Goal: Task Accomplishment & Management: Manage account settings

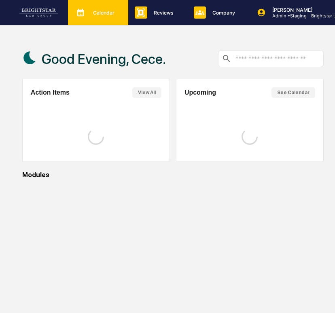
click at [93, 23] on div "Calendar Manage Tasks" at bounding box center [98, 12] width 60 height 25
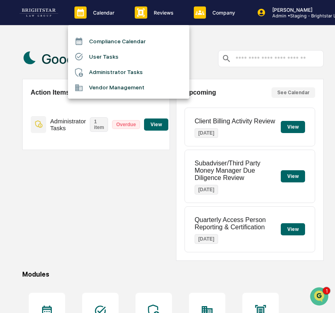
click at [111, 59] on li "User Tasks" at bounding box center [128, 56] width 121 height 15
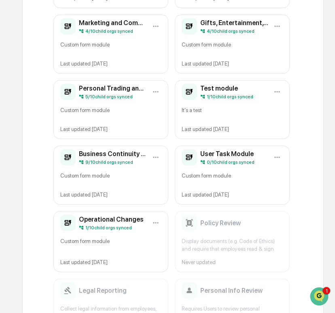
scroll to position [399, 0]
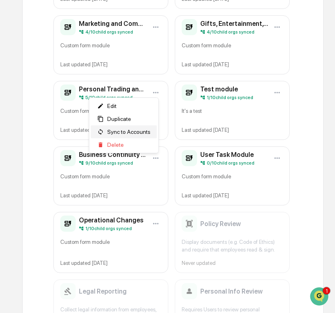
click at [131, 131] on span "Sync to Accounts" at bounding box center [128, 132] width 43 height 6
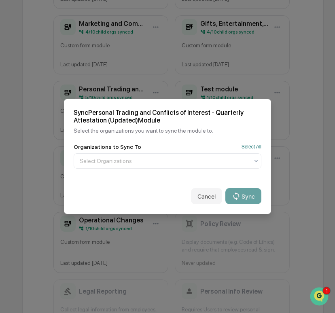
click at [256, 146] on button "Select All" at bounding box center [251, 147] width 20 height 6
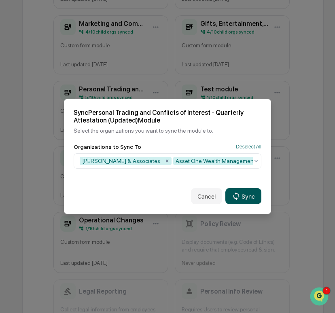
click at [238, 193] on icon at bounding box center [236, 196] width 9 height 9
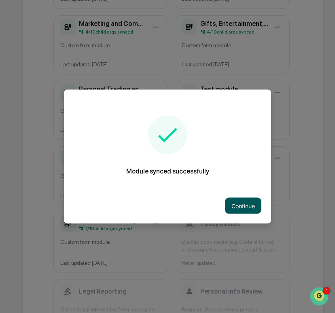
click at [241, 199] on button "Continue" at bounding box center [243, 206] width 36 height 16
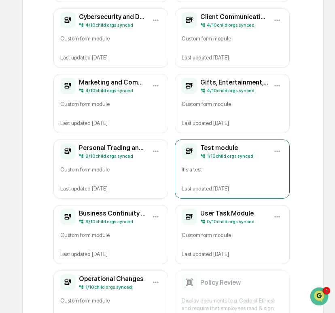
scroll to position [333, 0]
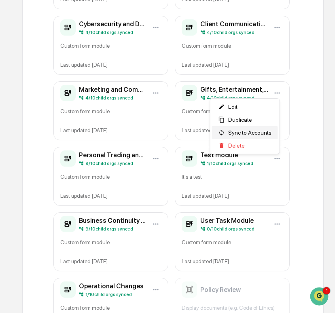
click at [256, 133] on span "Sync to Accounts" at bounding box center [249, 132] width 43 height 6
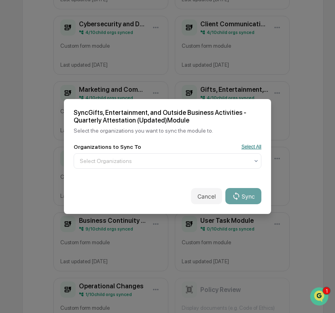
click at [252, 146] on button "Select All" at bounding box center [251, 147] width 20 height 6
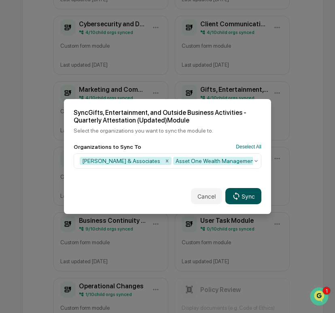
click at [250, 195] on button "Sync" at bounding box center [243, 196] width 36 height 16
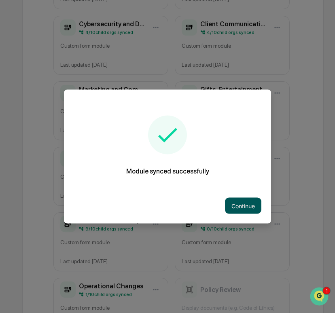
click at [245, 212] on button "Continue" at bounding box center [243, 206] width 36 height 16
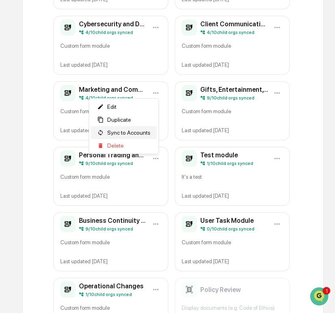
click at [142, 131] on span "Sync to Accounts" at bounding box center [128, 132] width 43 height 6
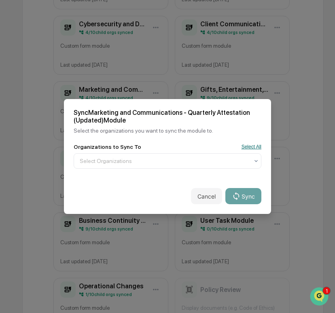
click at [243, 148] on button "Select All" at bounding box center [251, 147] width 20 height 6
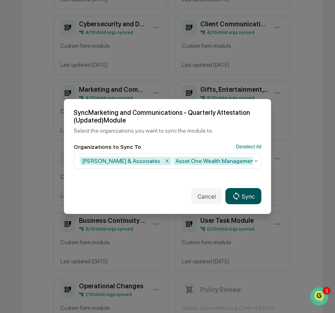
click at [243, 195] on button "Sync" at bounding box center [243, 196] width 36 height 16
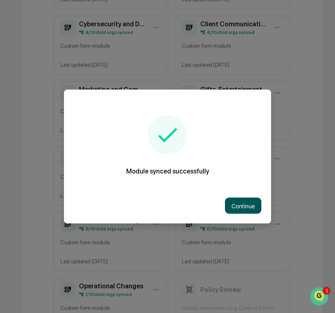
click at [236, 210] on button "Continue" at bounding box center [243, 206] width 36 height 16
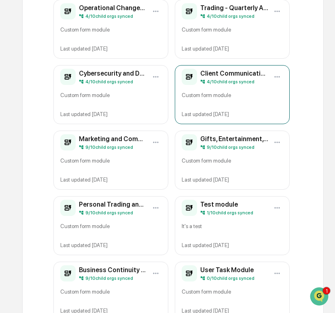
scroll to position [265, 0]
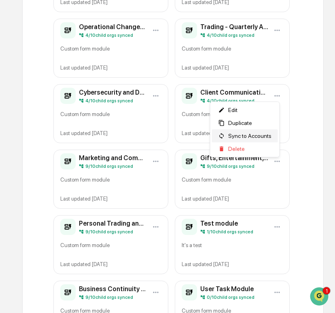
click at [259, 134] on span "Sync to Accounts" at bounding box center [249, 136] width 43 height 6
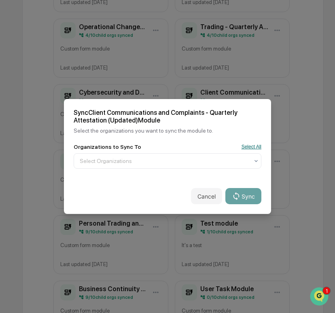
click at [252, 149] on button "Select All" at bounding box center [251, 147] width 20 height 6
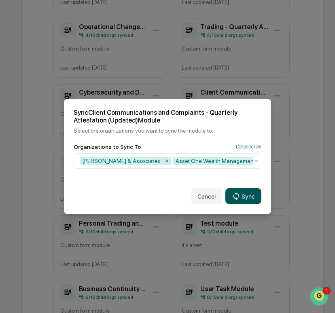
click at [249, 193] on button "Sync" at bounding box center [243, 196] width 36 height 16
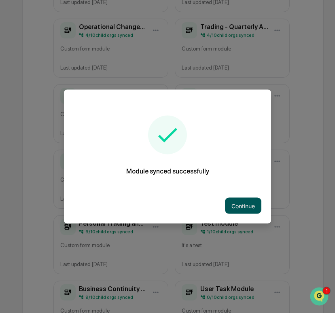
click at [237, 206] on button "Continue" at bounding box center [243, 206] width 36 height 16
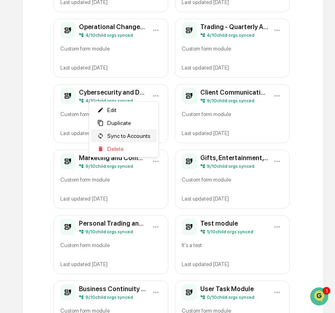
click at [141, 133] on span "Sync to Accounts" at bounding box center [128, 136] width 43 height 6
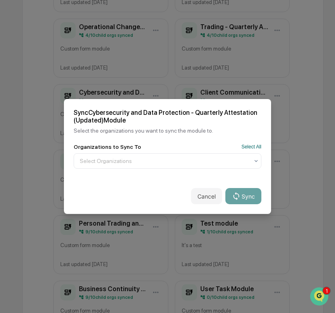
click at [249, 144] on div "Organizations to Sync To Select All" at bounding box center [168, 147] width 188 height 6
click at [249, 146] on button "Select All" at bounding box center [251, 147] width 20 height 6
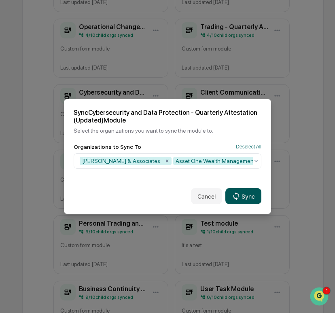
click at [250, 196] on button "Sync" at bounding box center [243, 196] width 36 height 16
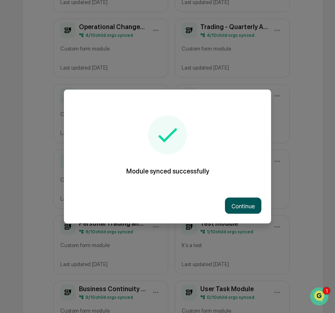
click at [240, 210] on button "Continue" at bounding box center [243, 206] width 36 height 16
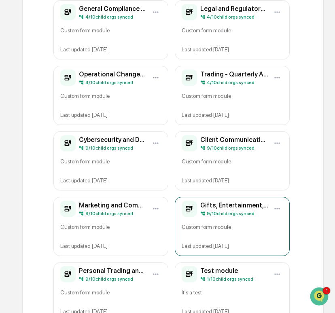
scroll to position [210, 0]
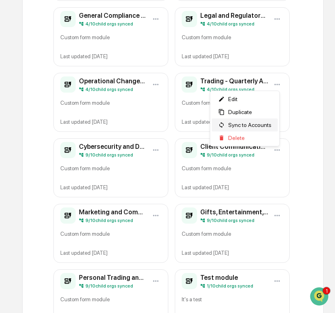
click at [257, 122] on span "Sync to Accounts" at bounding box center [249, 125] width 43 height 6
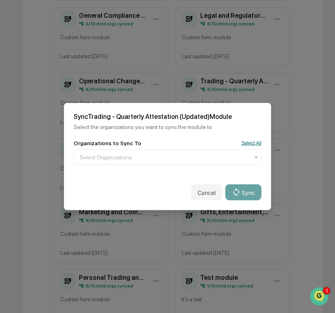
click at [250, 142] on button "Select All" at bounding box center [251, 143] width 20 height 6
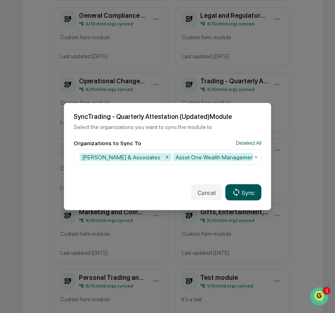
click at [246, 193] on button "Sync" at bounding box center [243, 192] width 36 height 16
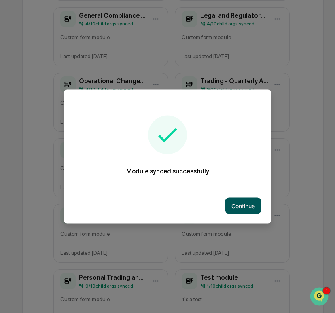
click at [251, 205] on button "Continue" at bounding box center [243, 206] width 36 height 16
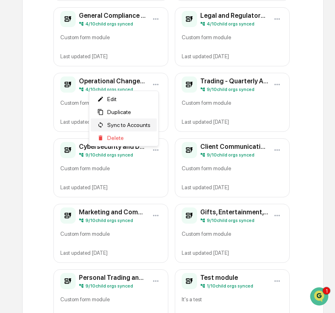
click at [146, 126] on span "Sync to Accounts" at bounding box center [128, 125] width 43 height 6
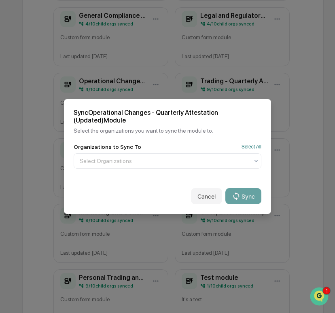
click at [259, 148] on button "Select All" at bounding box center [251, 147] width 20 height 6
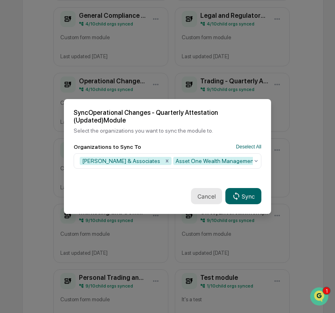
click at [205, 194] on button "Cancel" at bounding box center [206, 196] width 31 height 16
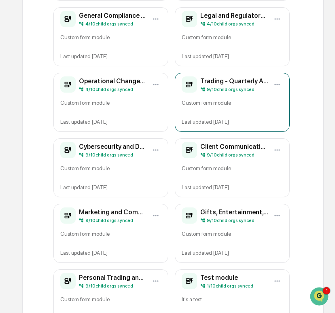
click at [223, 95] on div "Trading - Quarterly Attestation (Updated) 9 / 10 child orgs synced Custom form …" at bounding box center [232, 102] width 115 height 59
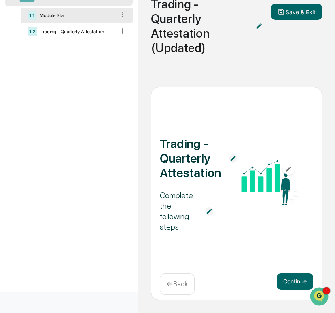
scroll to position [76, 0]
click at [70, 25] on div "1.2 Trading - Quarterly Attestation" at bounding box center [77, 31] width 112 height 15
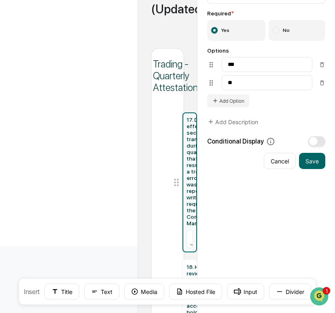
scroll to position [0, 0]
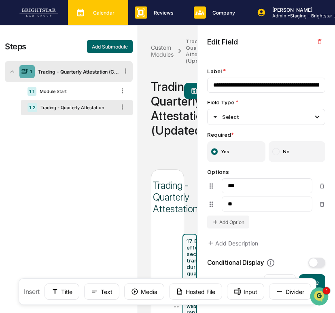
click at [83, 13] on icon at bounding box center [80, 12] width 12 height 12
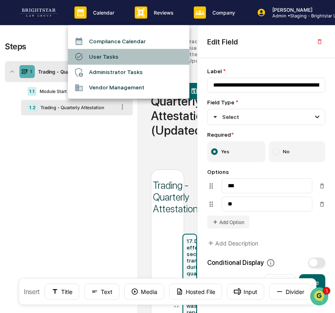
click at [105, 57] on li "User Tasks" at bounding box center [128, 56] width 121 height 15
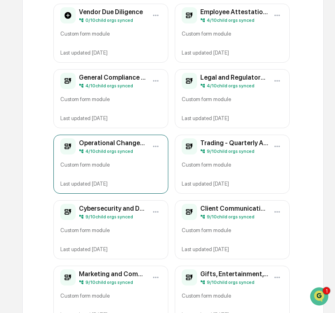
click at [103, 165] on div "Custom form module" at bounding box center [110, 167] width 101 height 13
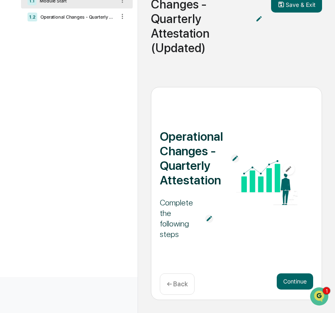
scroll to position [90, 0]
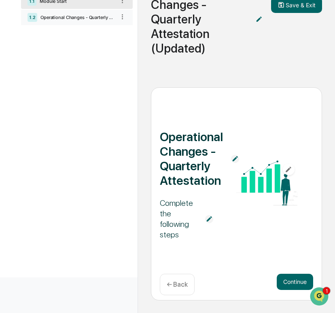
click at [68, 16] on div "Operational Changes - Quarterly Attestation" at bounding box center [76, 18] width 78 height 6
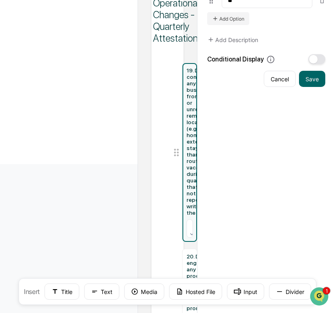
scroll to position [0, 0]
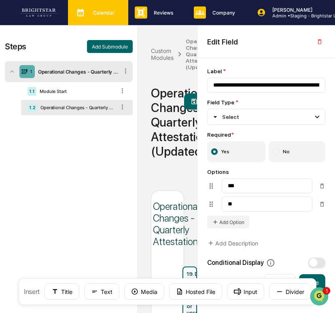
click at [83, 7] on icon at bounding box center [80, 12] width 12 height 12
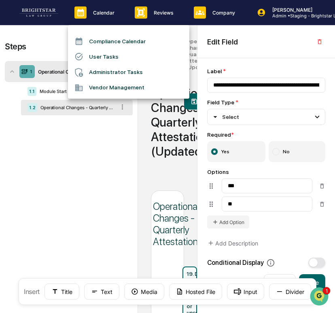
click at [87, 56] on div at bounding box center [81, 56] width 15 height 9
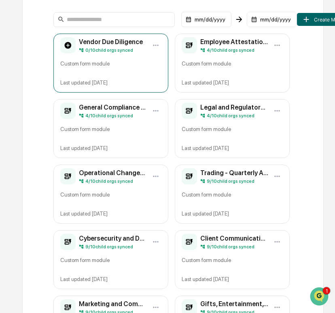
scroll to position [118, 0]
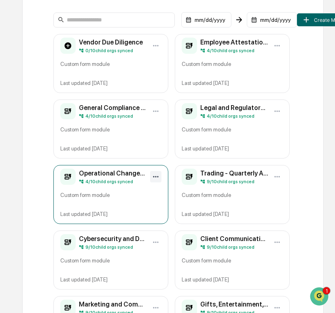
click at [156, 175] on html "Calendar Manage Tasks Reviews Approval Management Company People, Data, Setting…" at bounding box center [167, 38] width 335 height 313
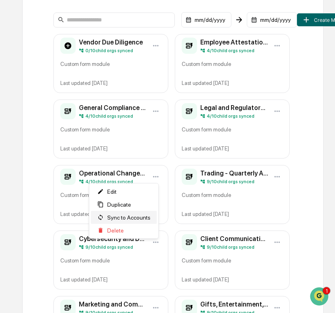
click at [146, 218] on span "Sync to Accounts" at bounding box center [128, 217] width 43 height 6
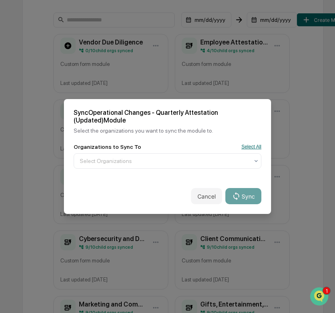
click at [246, 148] on button "Select All" at bounding box center [251, 147] width 20 height 6
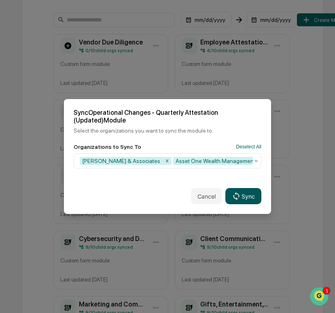
click at [244, 197] on button "Sync" at bounding box center [243, 196] width 36 height 16
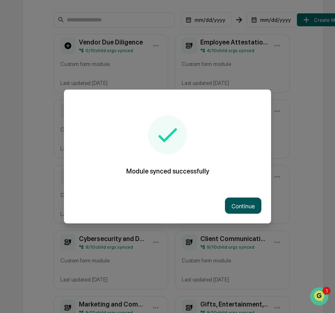
click at [240, 200] on button "Continue" at bounding box center [243, 206] width 36 height 16
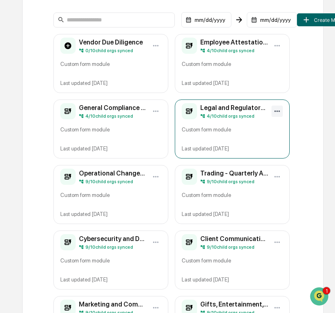
click at [273, 110] on html "Calendar Manage Tasks Reviews Approval Management Company People, Data, Setting…" at bounding box center [167, 38] width 335 height 313
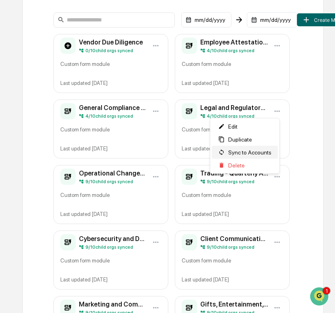
click at [247, 153] on span "Sync to Accounts" at bounding box center [249, 152] width 43 height 6
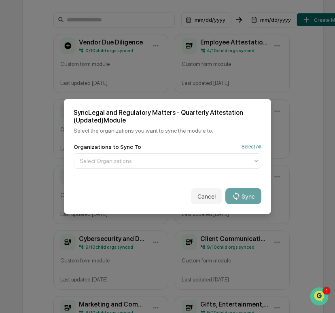
click at [253, 148] on button "Select All" at bounding box center [251, 147] width 20 height 6
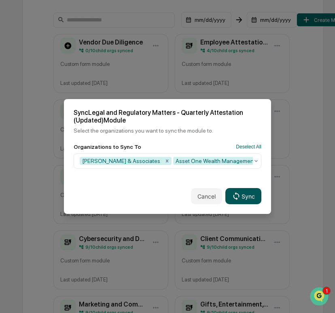
click at [250, 194] on button "Sync" at bounding box center [243, 196] width 36 height 16
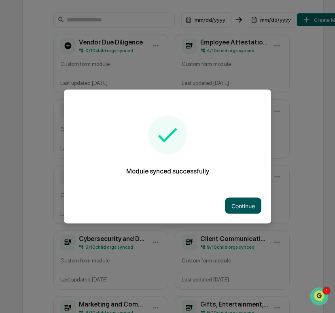
click at [240, 201] on button "Continue" at bounding box center [243, 206] width 36 height 16
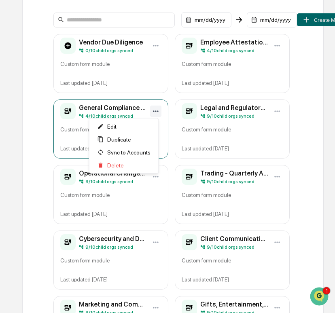
click at [157, 111] on html "Calendar Manage Tasks Reviews Approval Management Company People, Data, Setting…" at bounding box center [167, 38] width 335 height 313
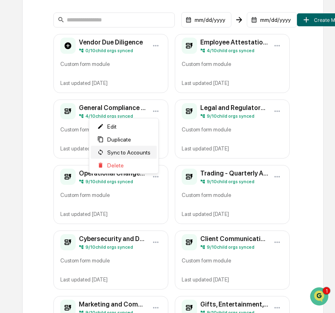
click at [144, 150] on span "Sync to Accounts" at bounding box center [128, 152] width 43 height 6
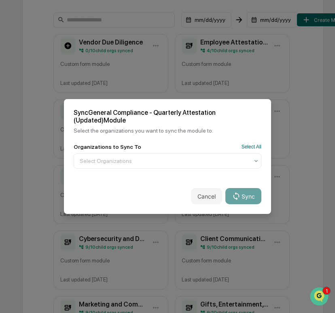
click at [240, 145] on div "Organizations to Sync To Select All" at bounding box center [168, 147] width 188 height 6
click at [245, 145] on button "Select All" at bounding box center [251, 147] width 20 height 6
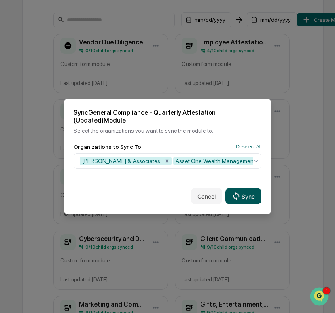
click at [237, 193] on icon at bounding box center [236, 196] width 9 height 9
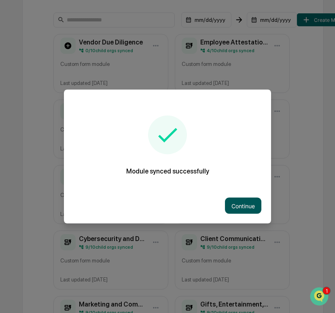
click at [243, 199] on button "Continue" at bounding box center [243, 206] width 36 height 16
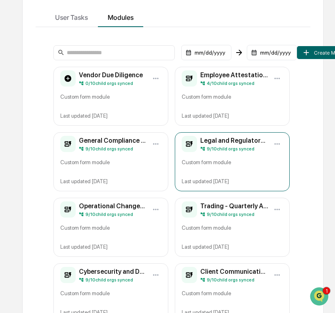
scroll to position [76, 0]
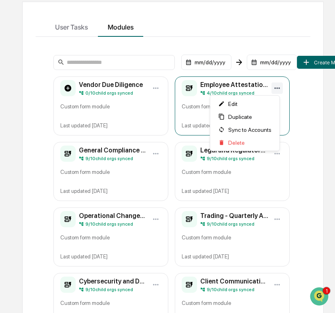
click at [276, 88] on html "Calendar Manage Tasks Reviews Approval Management Company People, Data, Setting…" at bounding box center [167, 80] width 335 height 313
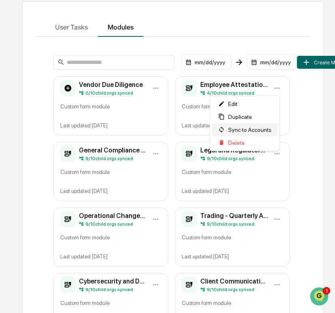
click at [271, 129] on span "Sync to Accounts" at bounding box center [249, 130] width 43 height 6
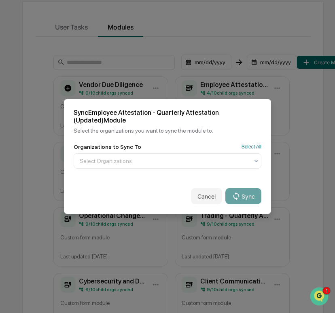
click at [253, 141] on div "Sync Employee Attestation - Quarterly Attestation (Updated) Module Select the o…" at bounding box center [167, 121] width 207 height 44
click at [253, 145] on button "Select All" at bounding box center [251, 147] width 20 height 6
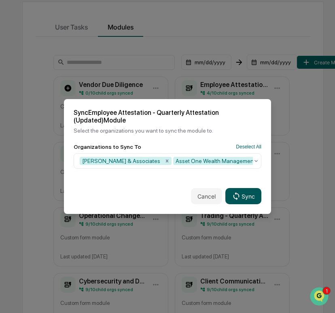
click at [250, 190] on button "Sync" at bounding box center [243, 196] width 36 height 16
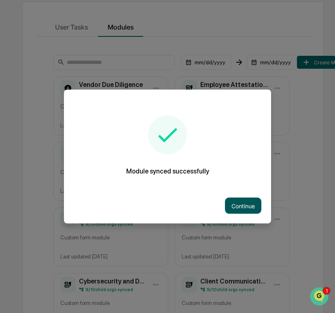
click at [243, 203] on button "Continue" at bounding box center [243, 206] width 36 height 16
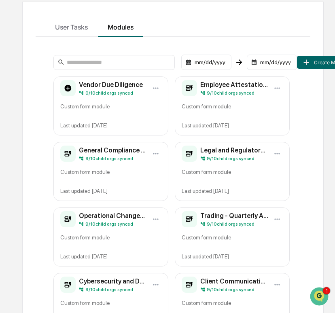
scroll to position [0, 0]
